Goal: Answer question/provide support: Share knowledge or assist other users

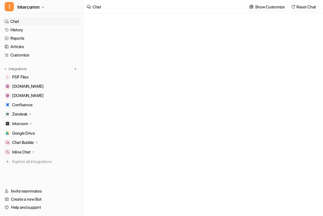
type textarea "**********"
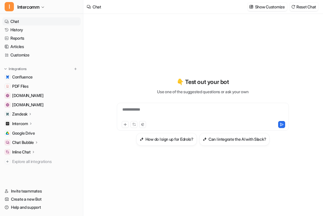
click at [7, 8] on span "I" at bounding box center [9, 6] width 9 height 9
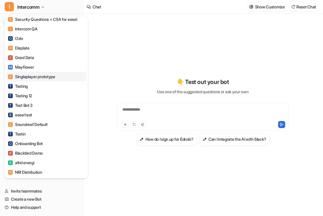
scroll to position [300, 0]
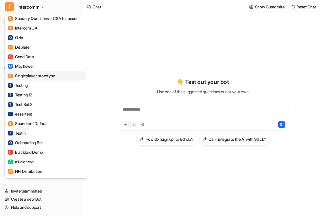
click at [41, 78] on div "S Singleplayer prototype" at bounding box center [31, 76] width 47 height 6
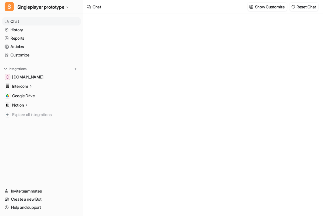
type textarea "**********"
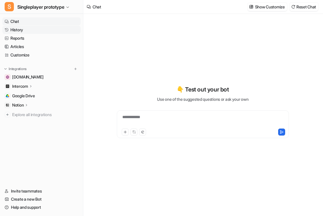
click at [39, 29] on link "History" at bounding box center [41, 30] width 78 height 8
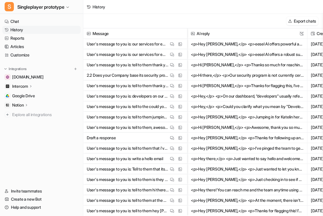
click at [120, 77] on p "2.2 Does your Company base its security program on a recognized security standa…" at bounding box center [128, 75] width 82 height 10
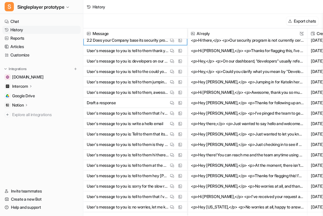
scroll to position [37, 0]
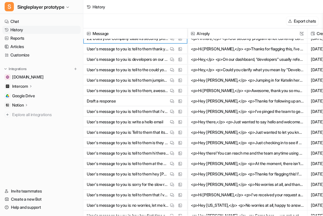
click at [244, 101] on button "<p>Hey Kendry,</p> <p>Thanks for following up and sharing your volume requireme…" at bounding box center [247, 101] width 113 height 10
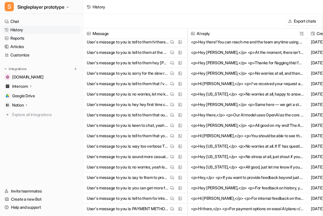
scroll to position [149, 0]
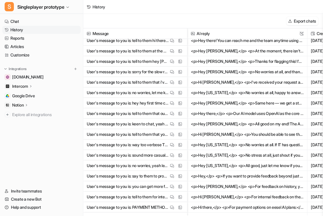
click at [148, 106] on p "User's message to you is: hey hey first time caller here too - we get these ema…" at bounding box center [128, 103] width 82 height 10
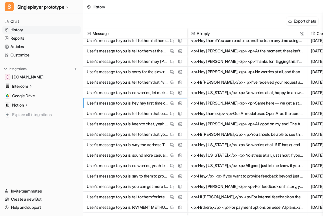
click at [149, 106] on p "User's message to you is: hey hey first time caller here too - we get these ema…" at bounding box center [128, 103] width 82 height 10
click at [147, 106] on p "User's message to you is: hey hey first time caller here too - we get these ema…" at bounding box center [128, 103] width 82 height 10
click at [220, 101] on button "<p>Hey Kieran,</p> <p>Same here — we get a steady stream of those emails too, b…" at bounding box center [247, 103] width 113 height 10
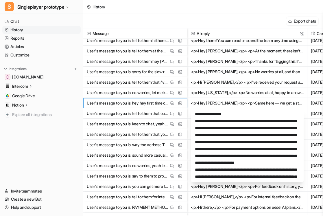
click at [152, 145] on p "User's message to you is: way too verbose The user's current draft is: Hey Geor…" at bounding box center [128, 144] width 82 height 10
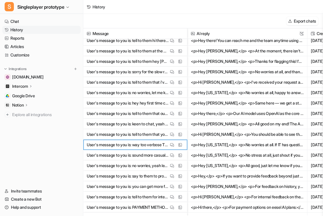
click at [224, 142] on button "<p>Hey Georgia,</p> <p>No worries at all. If IT has questions, just ping me.</p…" at bounding box center [247, 144] width 113 height 10
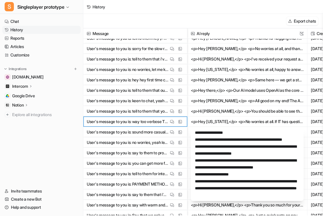
scroll to position [174, 0]
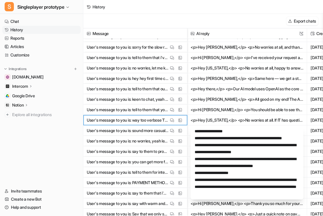
click at [149, 180] on p "User's message to you is: PAYMENT METHOD to purchase plan in eesel ai" at bounding box center [128, 182] width 82 height 10
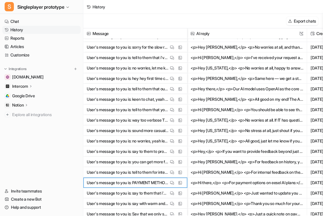
click at [230, 182] on button "<p>Hi there,</p> <p>For payment options on eesel AI plans:</p> <ul> <li>Wire tr…" at bounding box center [247, 182] width 113 height 10
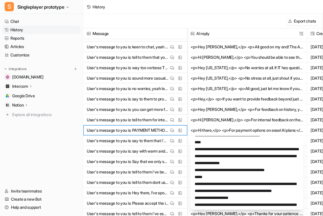
scroll to position [15, 0]
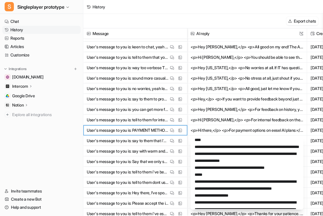
click at [149, 164] on p "User's message to you is: Say that we only support Wire transfer for Annual pla…" at bounding box center [128, 161] width 82 height 10
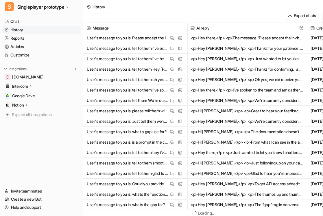
scroll to position [0, 0]
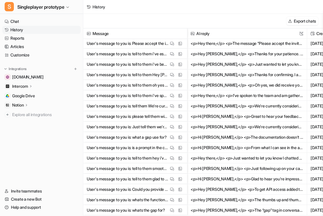
click at [139, 185] on p "User's message to you is: Could you provide some more details about what API ac…" at bounding box center [128, 189] width 82 height 10
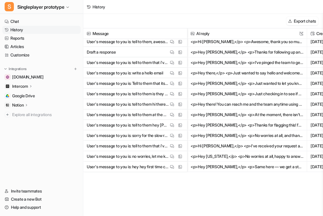
scroll to position [0, 0]
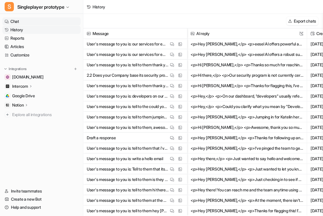
click at [48, 21] on link "Chat" at bounding box center [41, 21] width 78 height 8
click at [65, 21] on link "Chat" at bounding box center [41, 21] width 78 height 8
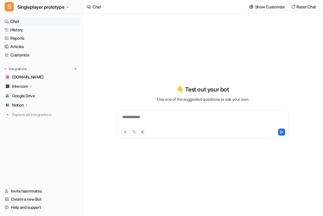
click at [174, 119] on div "**********" at bounding box center [202, 120] width 169 height 13
click at [155, 117] on div "To enrich screen reader interactions, please activate Accessibility in Grammarl…" at bounding box center [202, 120] width 169 height 13
paste div "To enrich screen reader interactions, please activate Accessibility in Grammarl…"
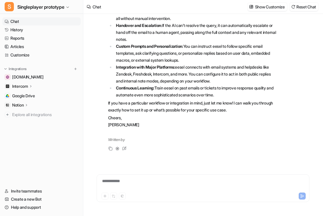
scroll to position [130, 0]
click at [142, 183] on div "**********" at bounding box center [203, 184] width 210 height 13
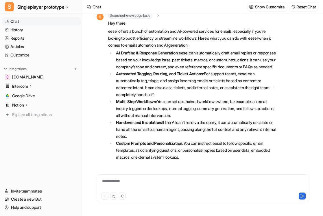
scroll to position [25, 0]
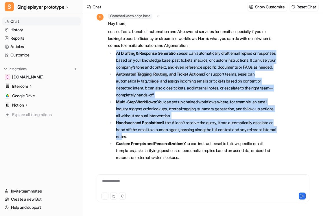
drag, startPoint x: 114, startPoint y: 52, endPoint x: 151, endPoint y: 141, distance: 96.6
click at [151, 141] on ul "AI Drafting & Response Generation: eesel can automatically draft email replies …" at bounding box center [192, 123] width 169 height 146
click at [151, 140] on li "Handover and Escalation: If the AI can’t resolve the query, it can automaticall…" at bounding box center [196, 129] width 163 height 21
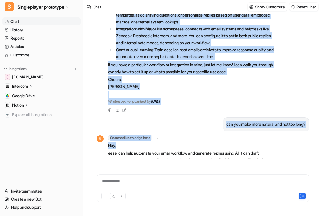
scroll to position [167, 0]
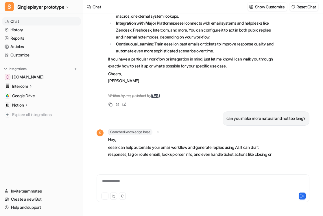
drag, startPoint x: 116, startPoint y: 53, endPoint x: 199, endPoint y: 16, distance: 90.7
click at [199, 15] on li "Custom Prompts and Personalization: You can instruct eesel to follow specific e…" at bounding box center [196, 9] width 163 height 21
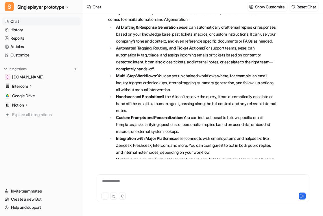
scroll to position [0, 0]
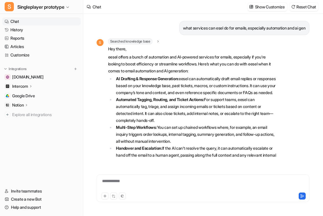
drag, startPoint x: 228, startPoint y: 58, endPoint x: 107, endPoint y: 59, distance: 121.5
click at [107, 59] on div "S Searched knowledge base search_queries : "email automation features,AI email …" at bounding box center [187, 151] width 181 height 227
copy span "eesel offers a bunch of automation and AI-powered services for emails, especial…"
